Goal: Information Seeking & Learning: Learn about a topic

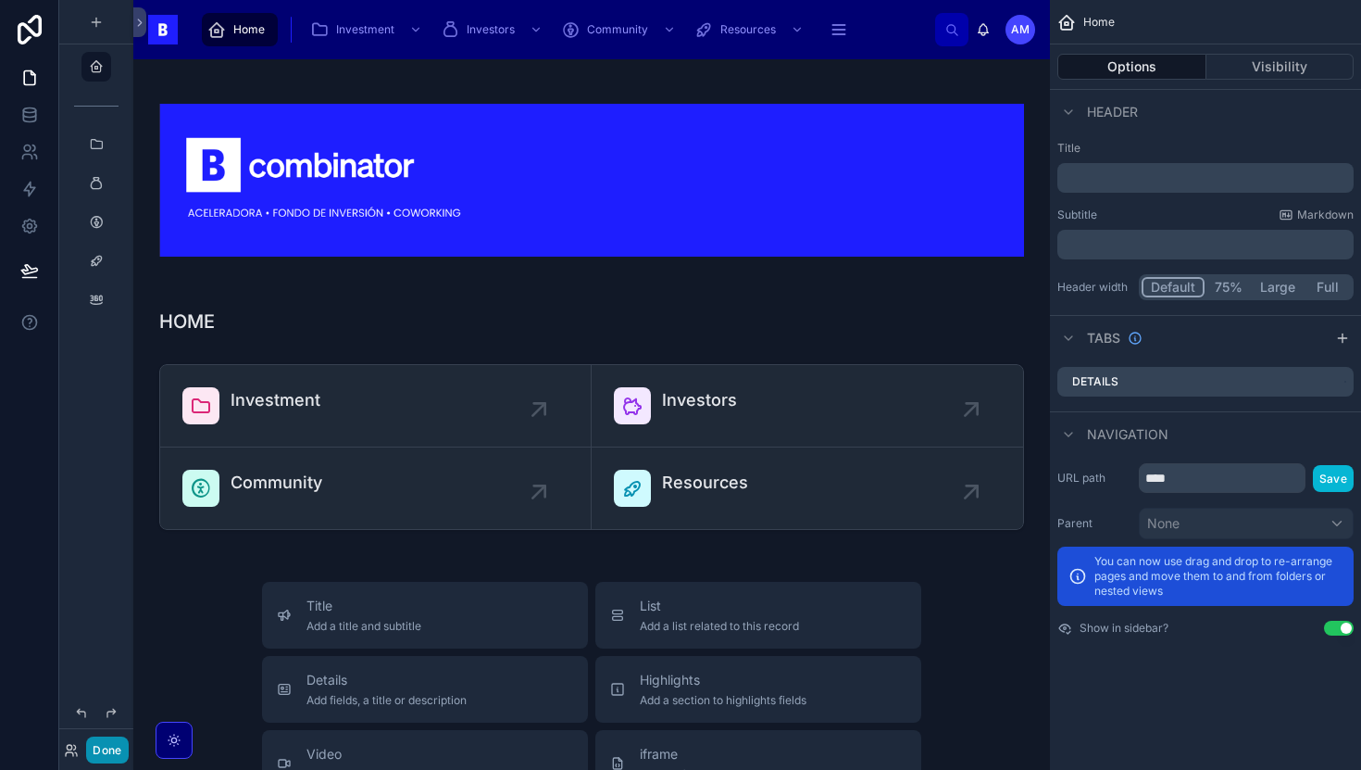
click at [110, 754] on button "Done" at bounding box center [107, 749] width 42 height 27
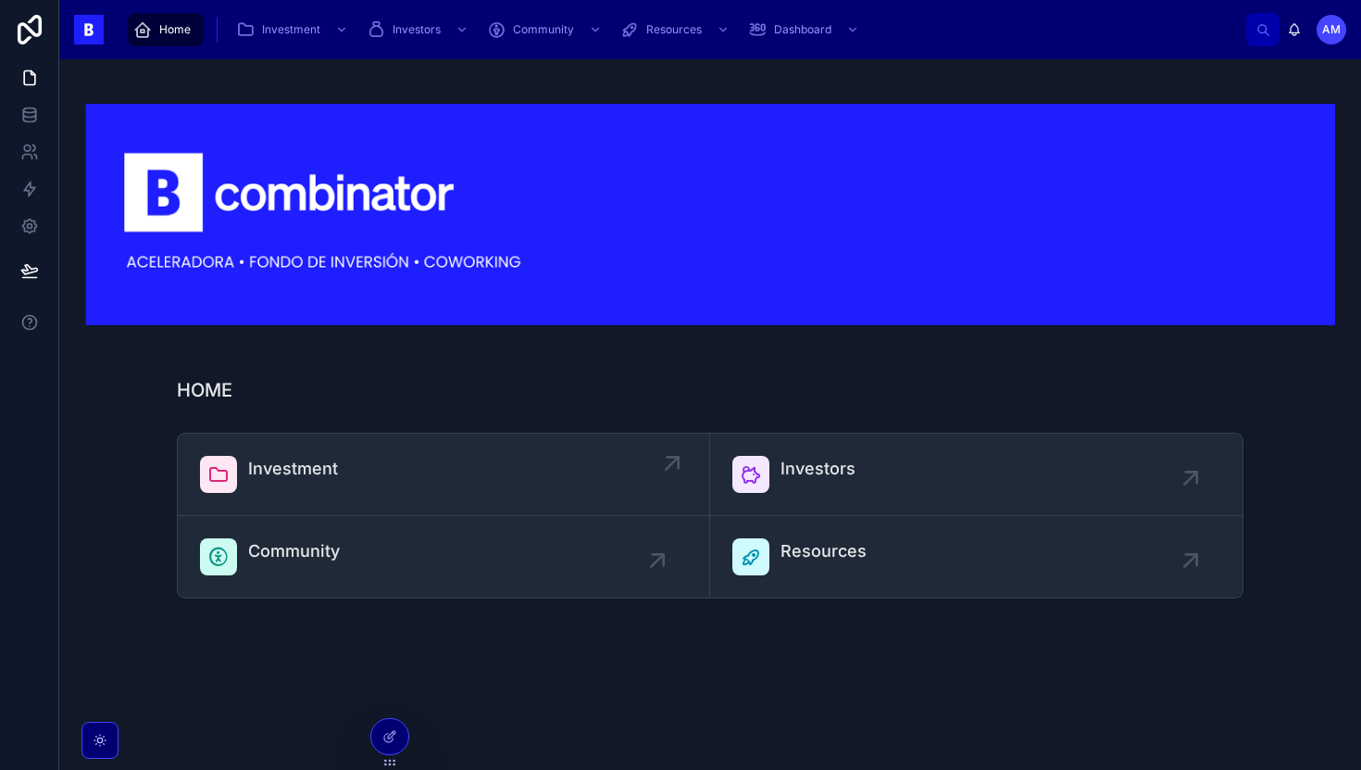
click at [320, 503] on link "Investment" at bounding box center [444, 474] width 533 height 82
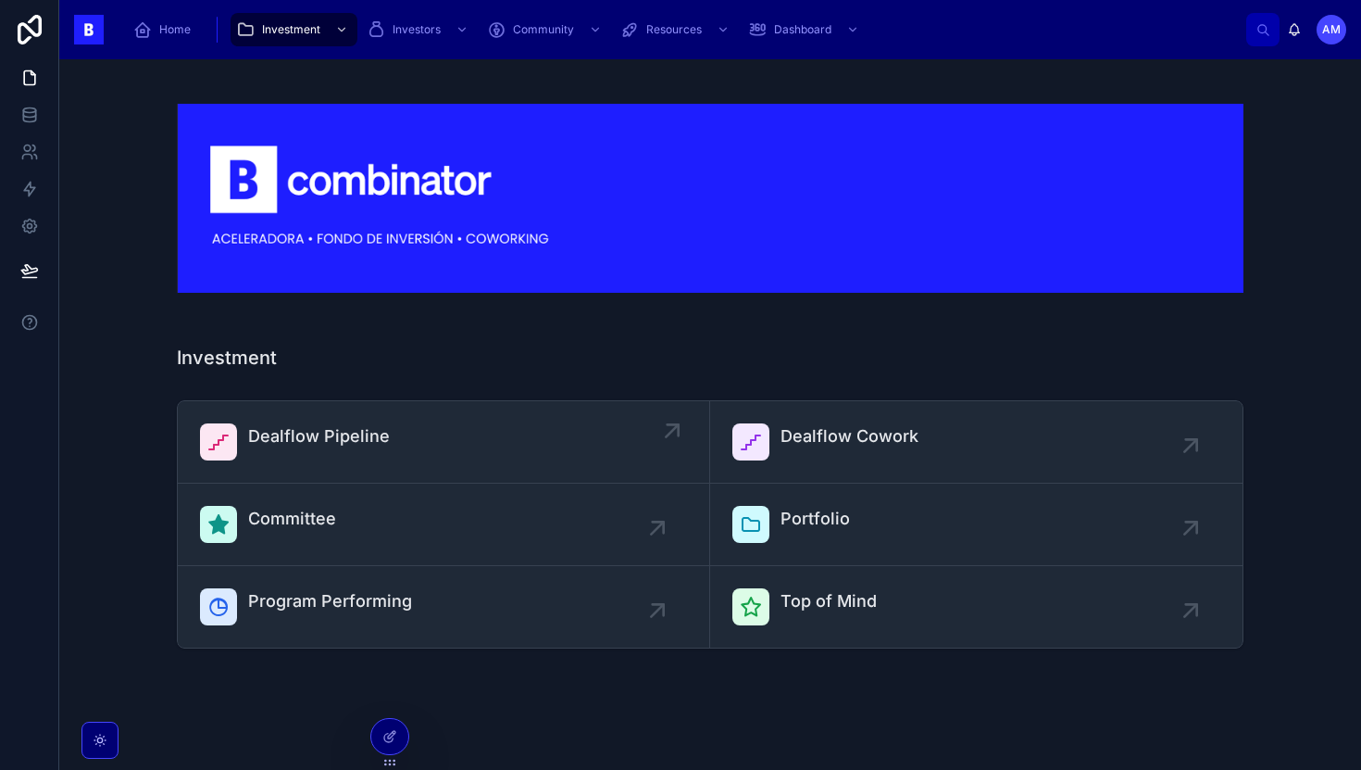
click at [317, 436] on span "Dealflow Pipeline" at bounding box center [319, 436] width 142 height 26
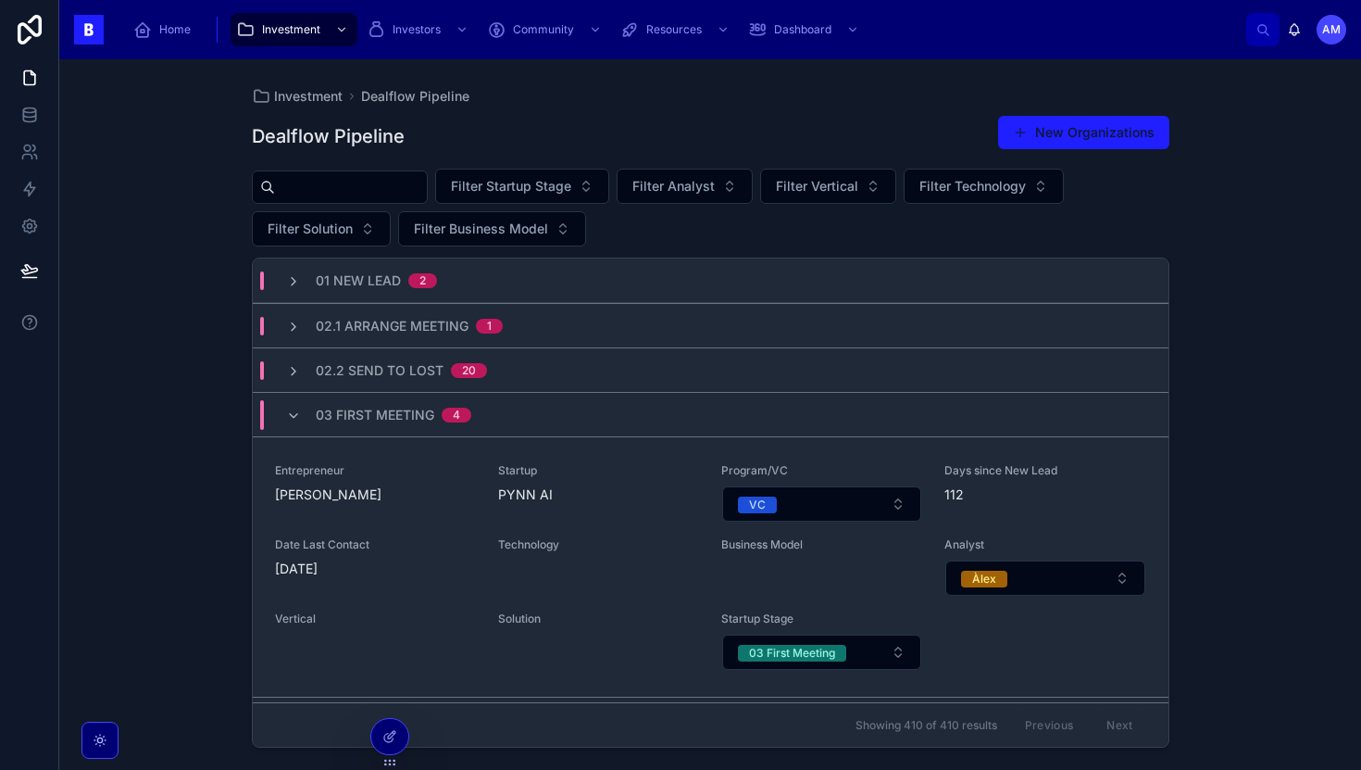
click at [380, 192] on input "text" at bounding box center [351, 187] width 152 height 26
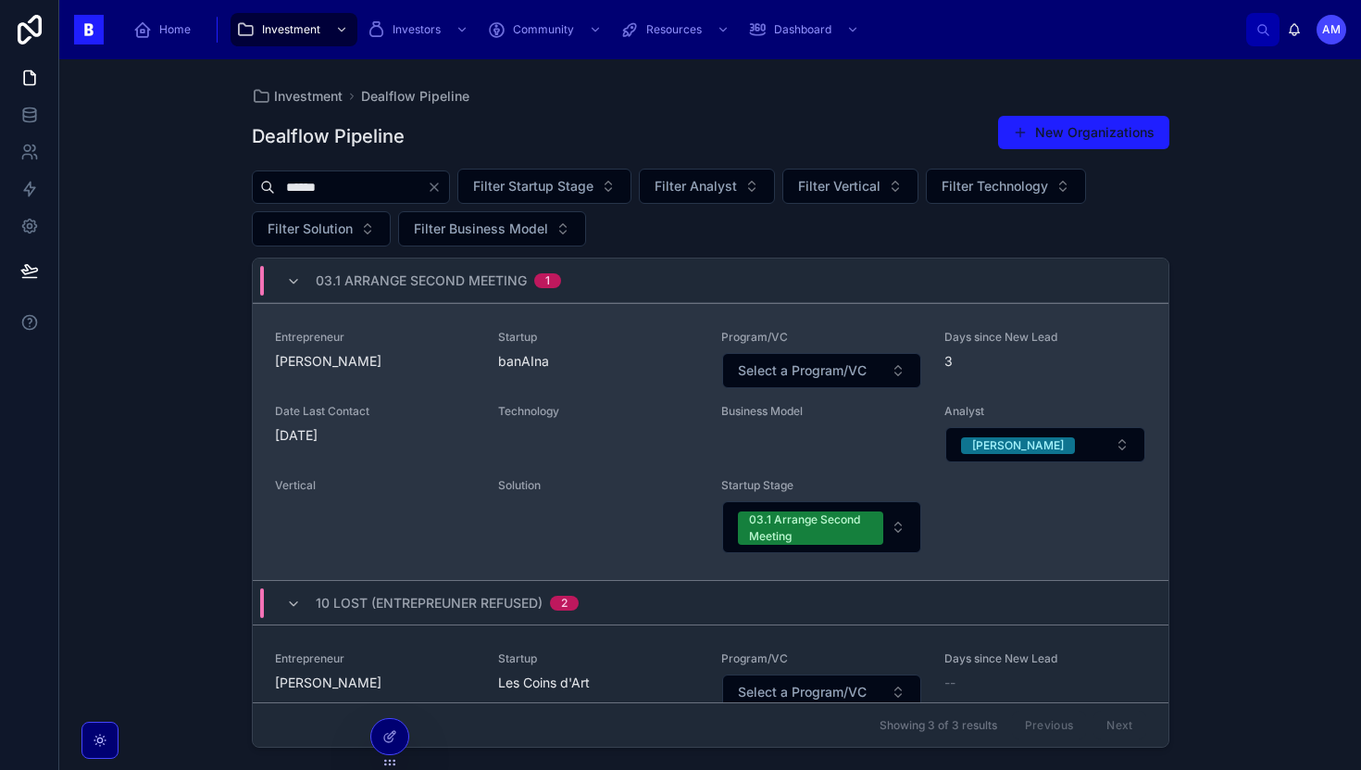
type input "******"
click at [422, 343] on span "Entrepreneur" at bounding box center [375, 337] width 201 height 15
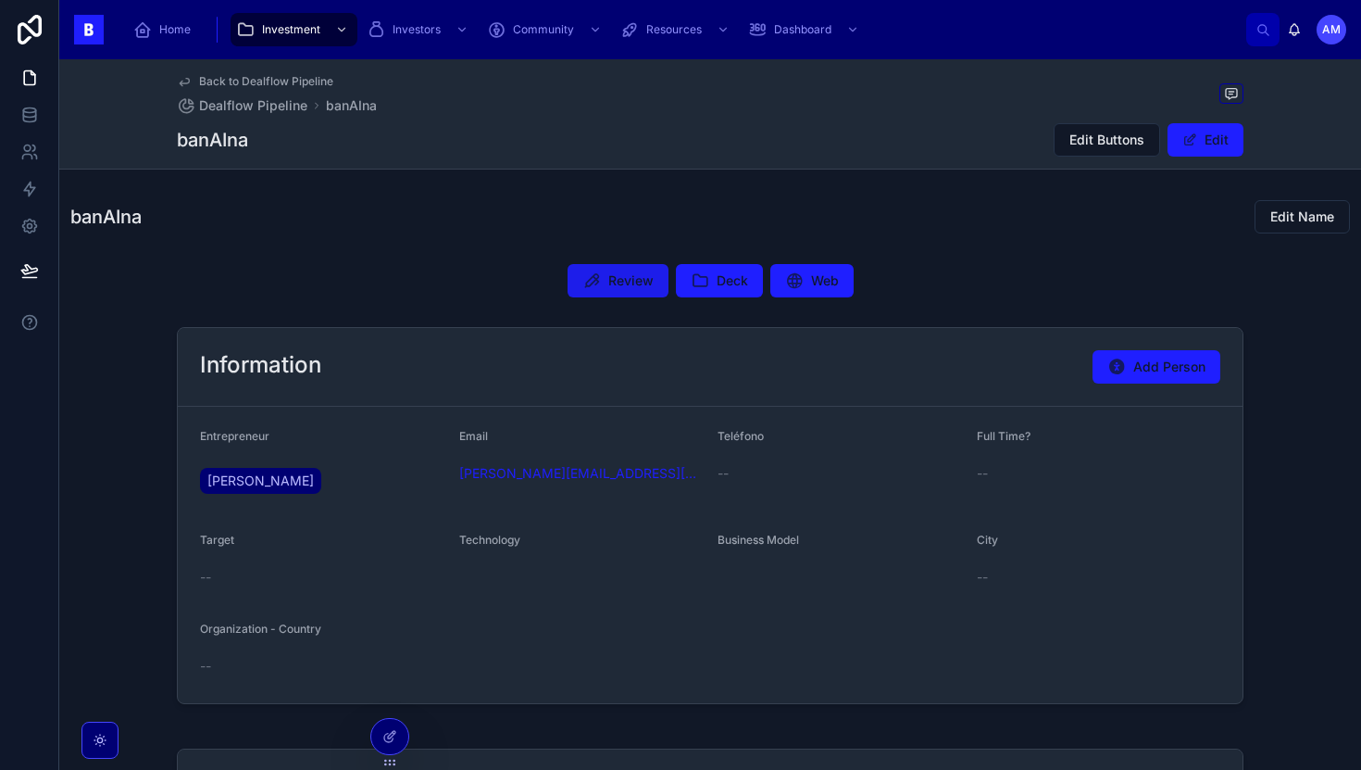
click at [645, 293] on button "Review" at bounding box center [618, 280] width 101 height 33
click at [713, 270] on button "Deck" at bounding box center [719, 280] width 87 height 33
